Goal: Task Accomplishment & Management: Use online tool/utility

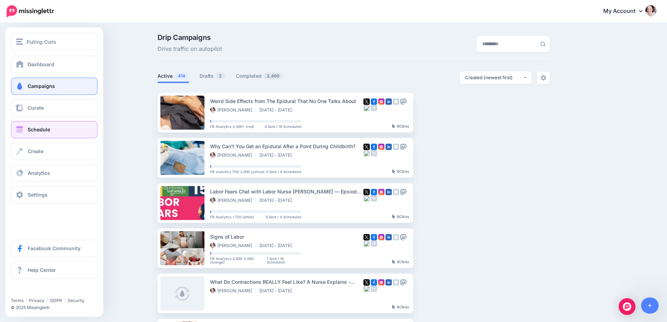
click at [40, 132] on link "Schedule" at bounding box center [54, 130] width 87 height 18
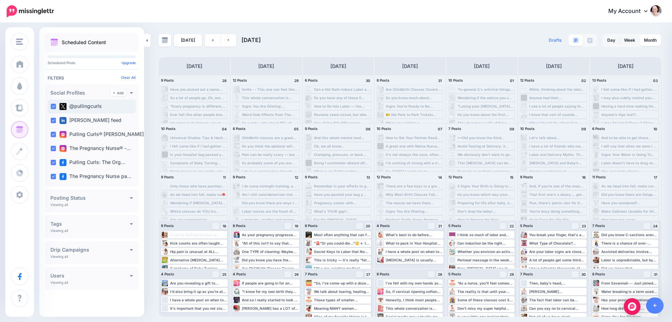
click at [51, 104] on ins at bounding box center [53, 107] width 6 height 6
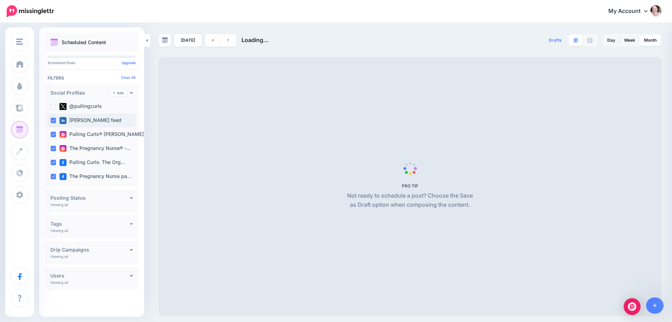
drag, startPoint x: 53, startPoint y: 119, endPoint x: 55, endPoint y: 132, distance: 13.1
click at [53, 119] on ins at bounding box center [53, 121] width 6 height 6
click at [54, 135] on ins at bounding box center [53, 135] width 6 height 6
drag, startPoint x: 53, startPoint y: 148, endPoint x: 53, endPoint y: 152, distance: 4.2
click at [53, 148] on ins at bounding box center [53, 149] width 6 height 6
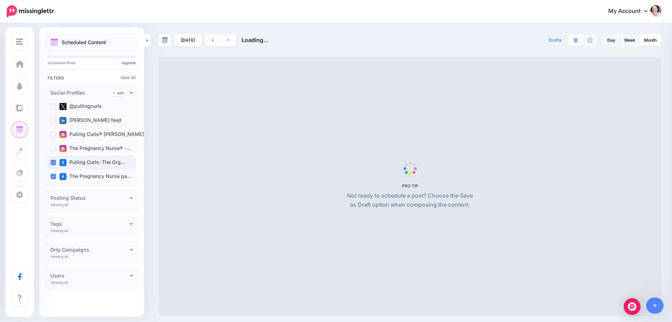
click at [53, 162] on ins at bounding box center [53, 163] width 6 height 6
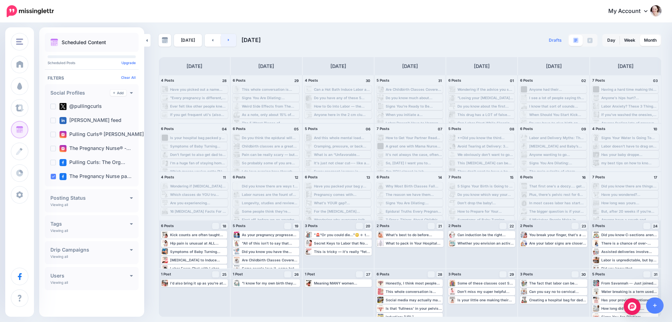
click at [228, 39] on icon at bounding box center [229, 40] width 2 height 4
